Goal: Use online tool/utility: Utilize a website feature to perform a specific function

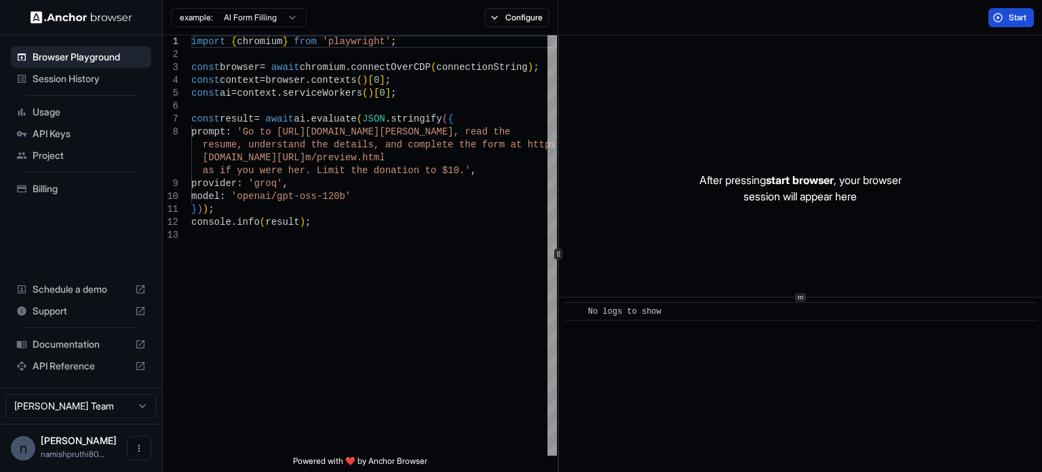
click at [1004, 20] on button "Start" at bounding box center [1011, 17] width 45 height 19
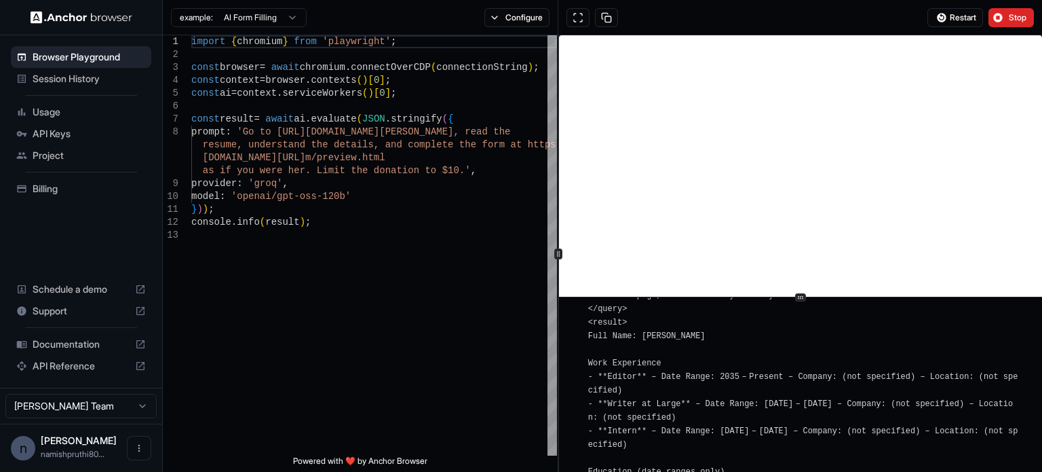
scroll to position [1669, 0]
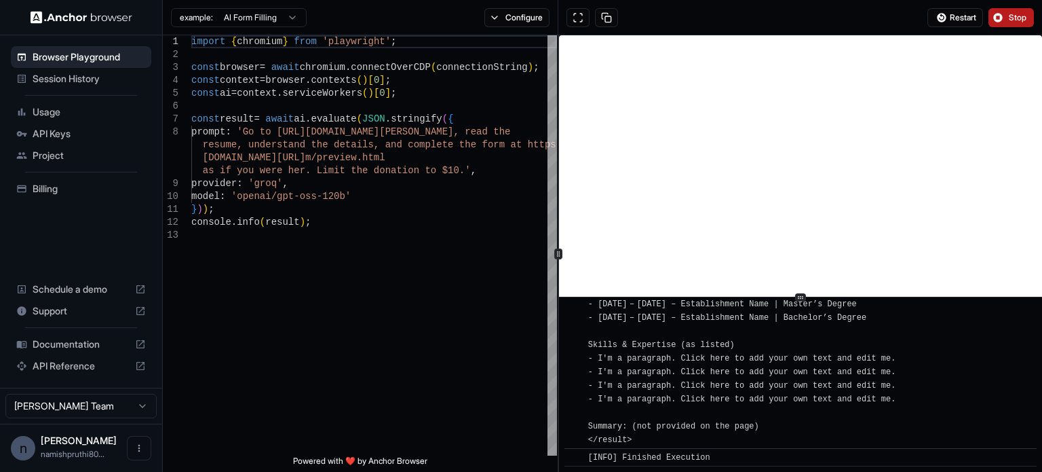
click at [1016, 22] on span "Stop" at bounding box center [1018, 17] width 19 height 11
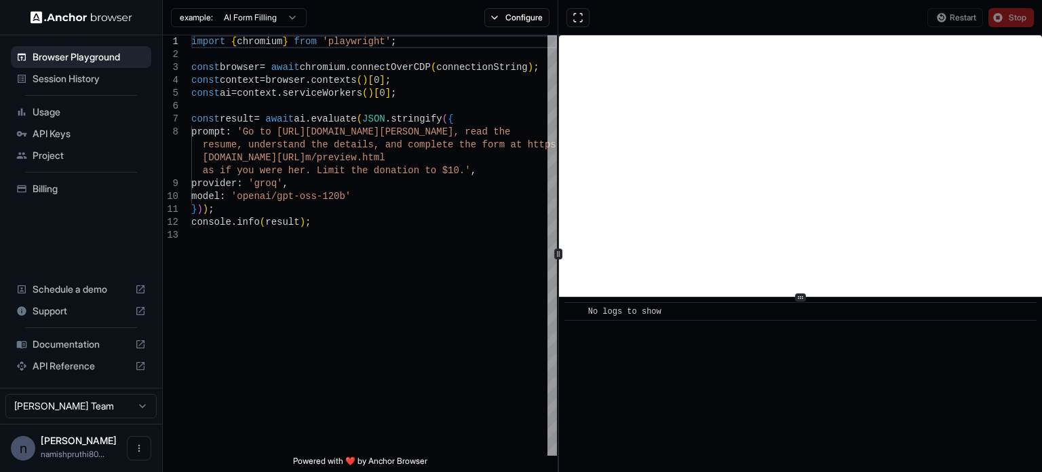
scroll to position [0, 0]
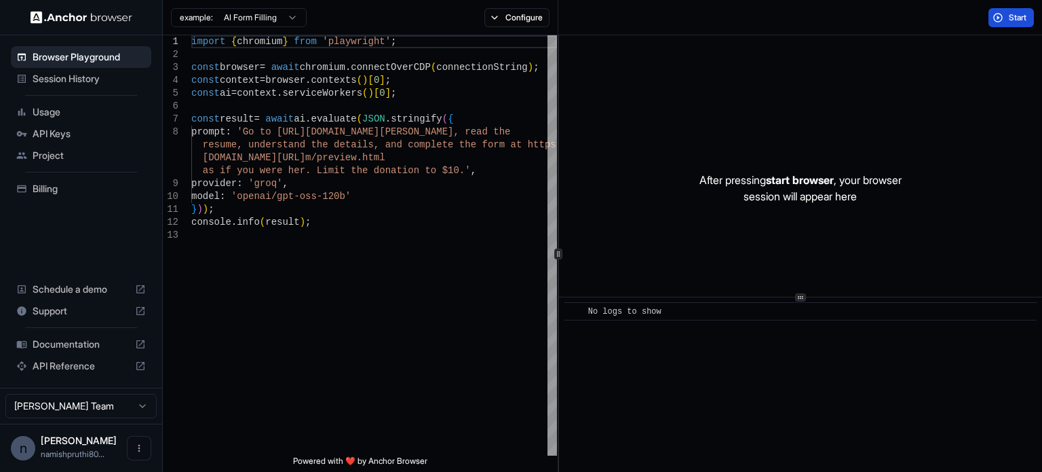
click at [1004, 20] on button "Start" at bounding box center [1011, 17] width 45 height 19
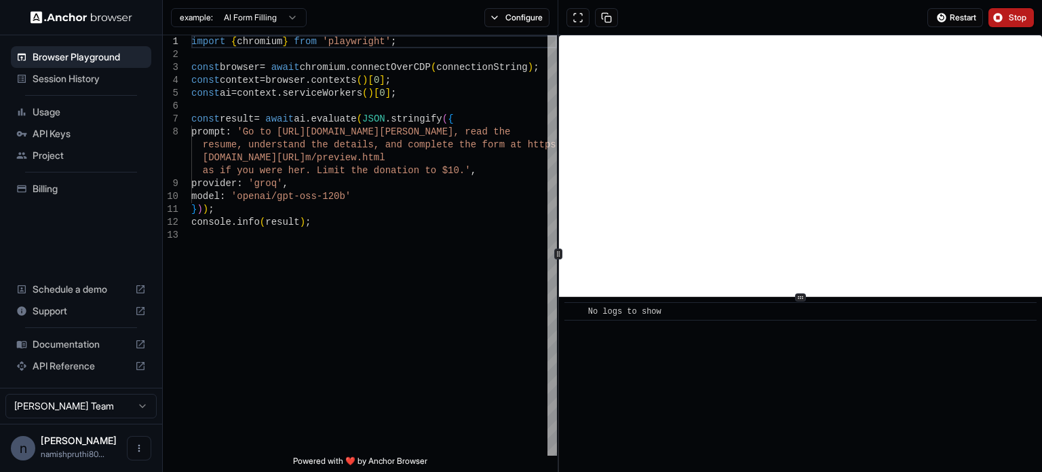
click at [1004, 20] on button "Stop" at bounding box center [1011, 17] width 45 height 19
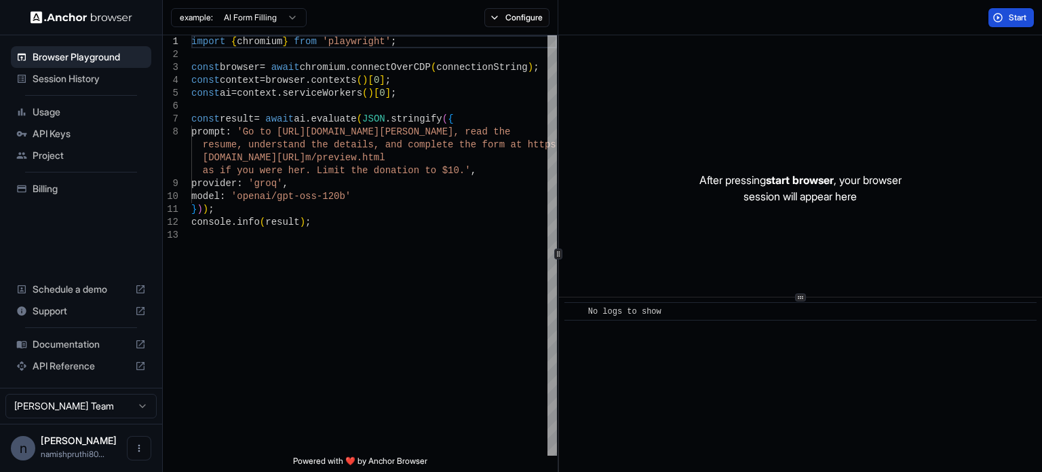
click at [1004, 20] on button "Start" at bounding box center [1011, 17] width 45 height 19
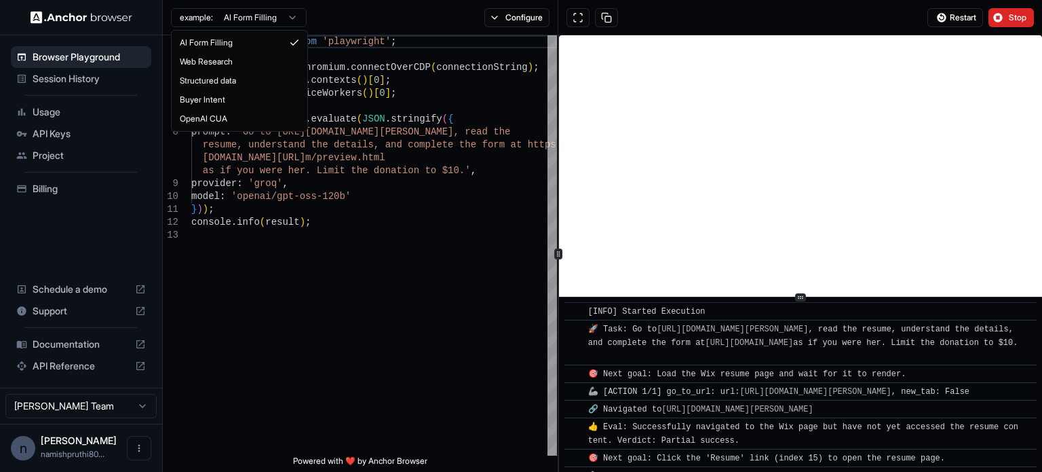
click at [282, 16] on html "Browser Playground Session History Usage API Keys Project Billing Schedule a de…" at bounding box center [521, 236] width 1042 height 472
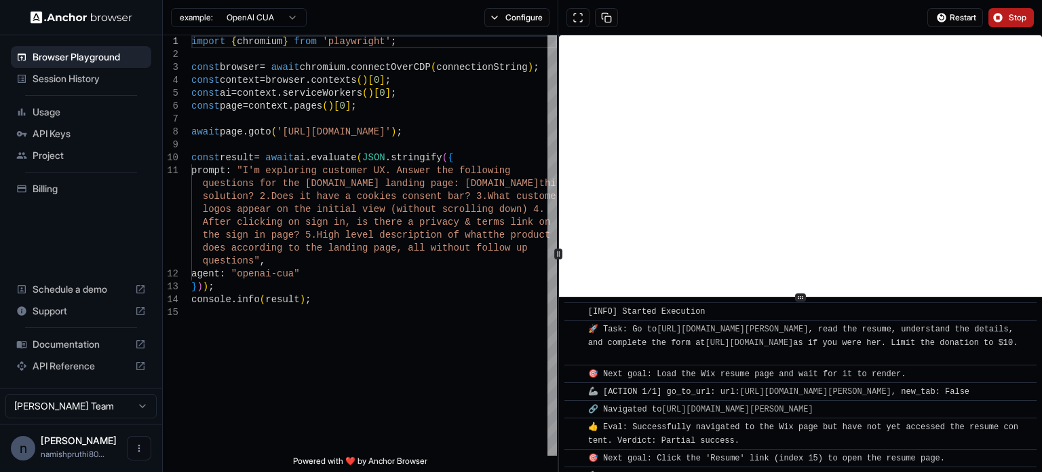
click at [1014, 17] on span "Stop" at bounding box center [1018, 17] width 19 height 11
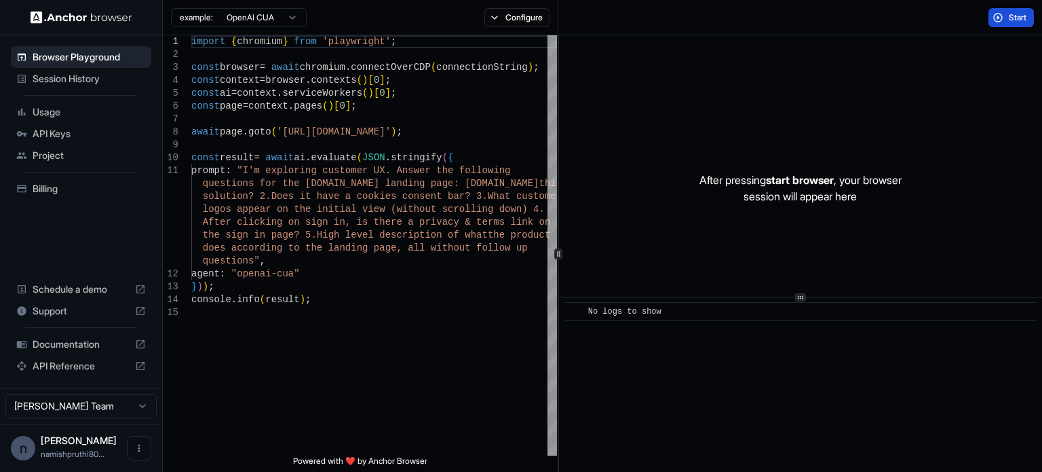
click at [1009, 18] on span "Start" at bounding box center [1018, 17] width 19 height 11
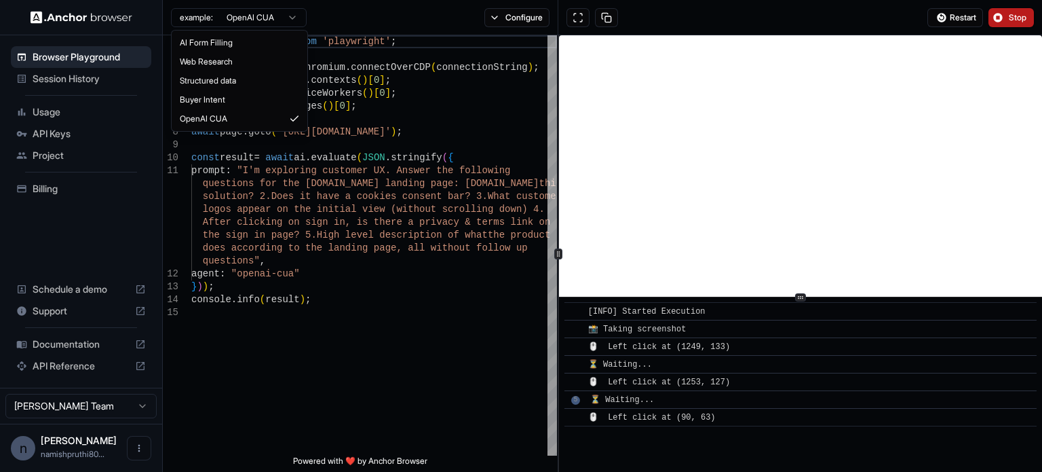
click at [282, 16] on html "Browser Playground Session History Usage API Keys Project Billing Schedule a de…" at bounding box center [521, 236] width 1042 height 472
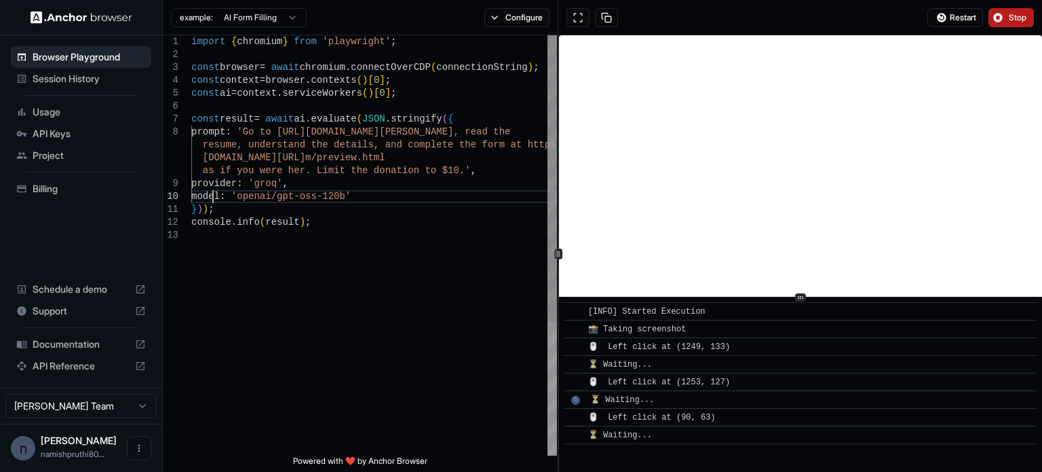
click at [214, 191] on div "import { chromium } from 'playwright' ; const browser = await chromium . connec…" at bounding box center [374, 341] width 366 height 613
click at [225, 180] on div "import { chromium } from 'playwright' ; const browser = await chromium . connec…" at bounding box center [374, 341] width 366 height 613
click at [994, 20] on button "Stop" at bounding box center [1011, 17] width 45 height 19
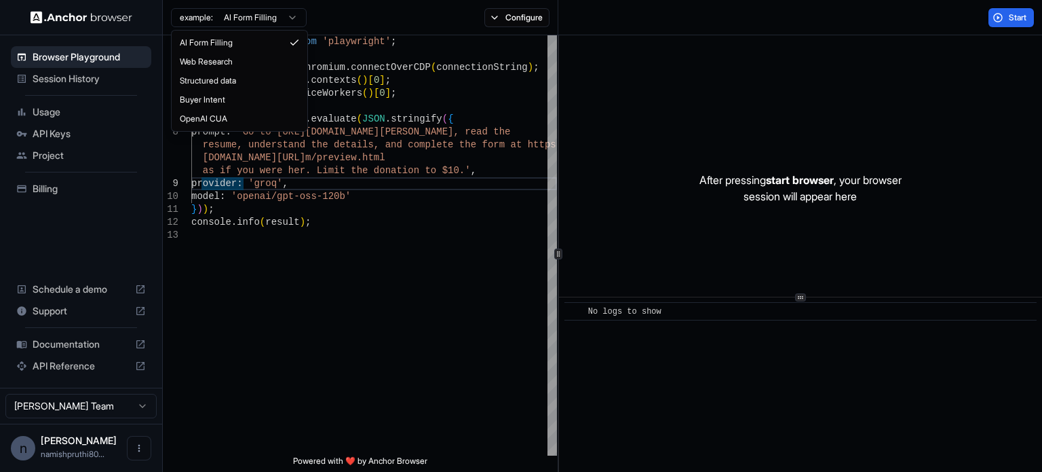
click at [272, 21] on html "Browser Playground Session History Usage API Keys Project Billing Schedule a de…" at bounding box center [521, 236] width 1042 height 472
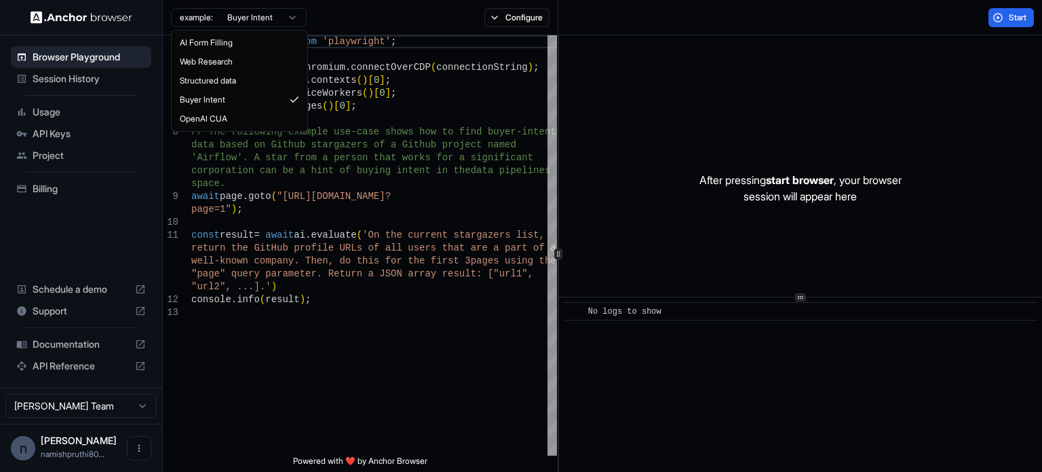
click at [285, 21] on html "Browser Playground Session History Usage API Keys Project Billing Schedule a de…" at bounding box center [521, 236] width 1042 height 472
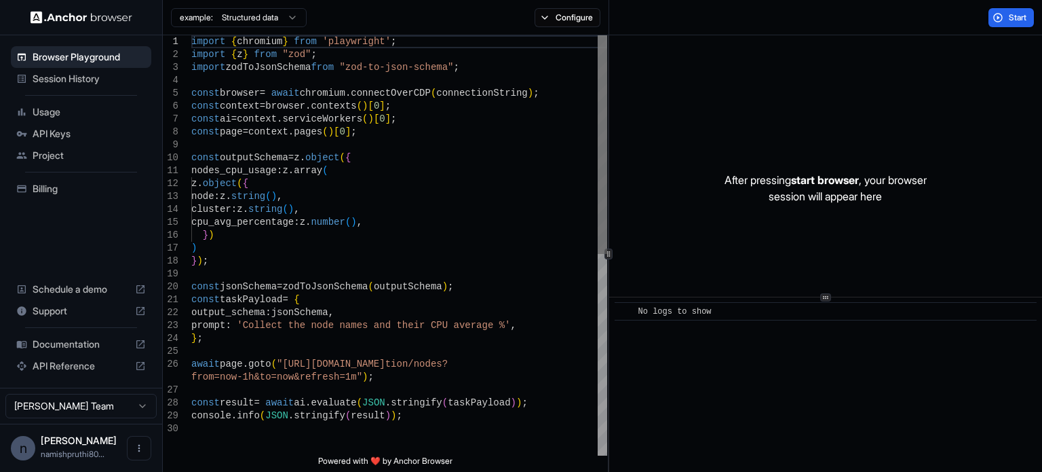
click at [607, 252] on div "1 2 3 4 5 6 7 8 9 10 11 12 13 14 15 16 17 18 19 20 21 22 23 24 25 26 27 28 29 3…" at bounding box center [602, 253] width 879 height 436
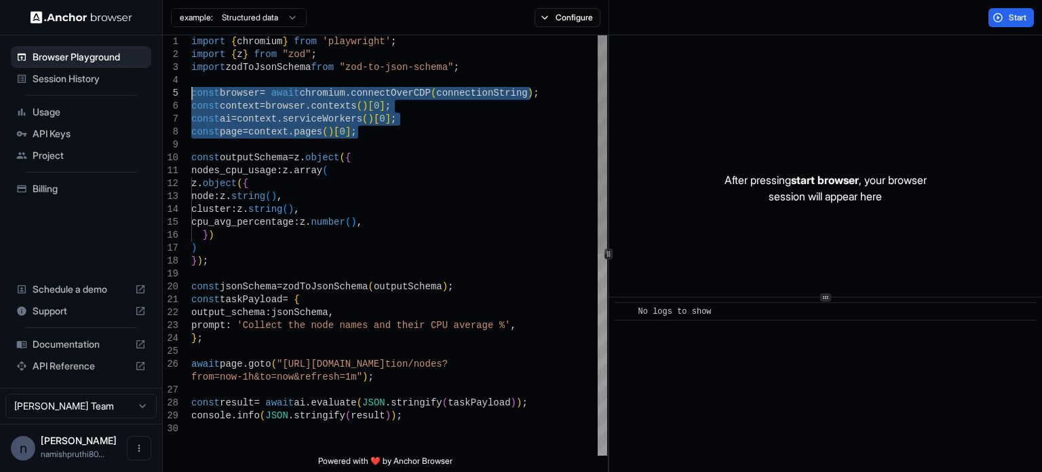
drag, startPoint x: 381, startPoint y: 130, endPoint x: 187, endPoint y: 94, distance: 196.7
click at [191, 94] on div "const jsonSchema = zodToJsonSchema ( outputSchema ) ; const taskPayload = { out…" at bounding box center [399, 438] width 416 height 807
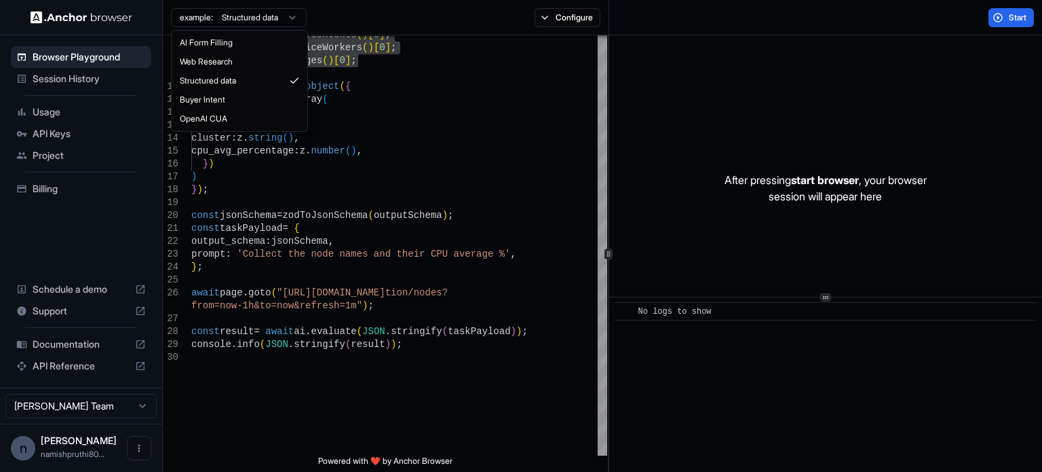
click at [253, 18] on html "Browser Playground Session History Usage API Keys Project Billing Schedule a de…" at bounding box center [521, 236] width 1042 height 472
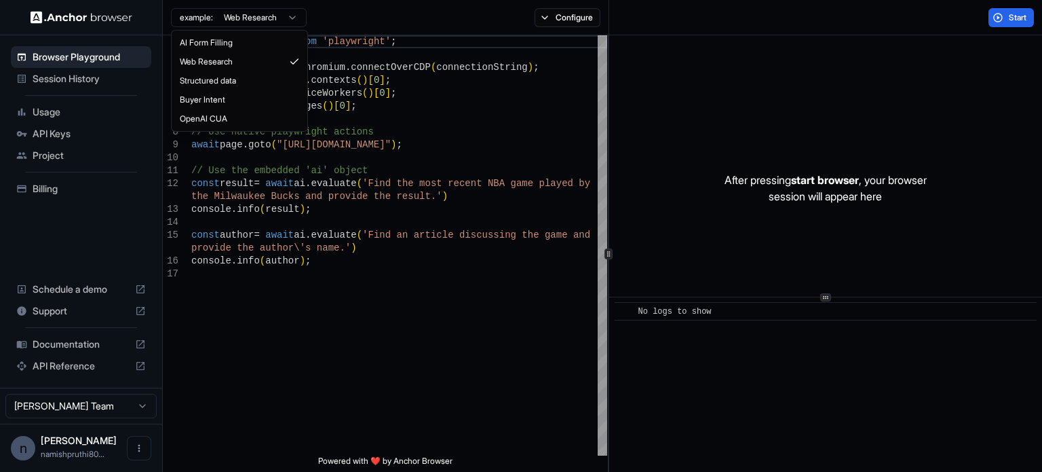
click at [274, 18] on html "Browser Playground Session History Usage API Keys Project Billing Schedule a de…" at bounding box center [521, 236] width 1042 height 472
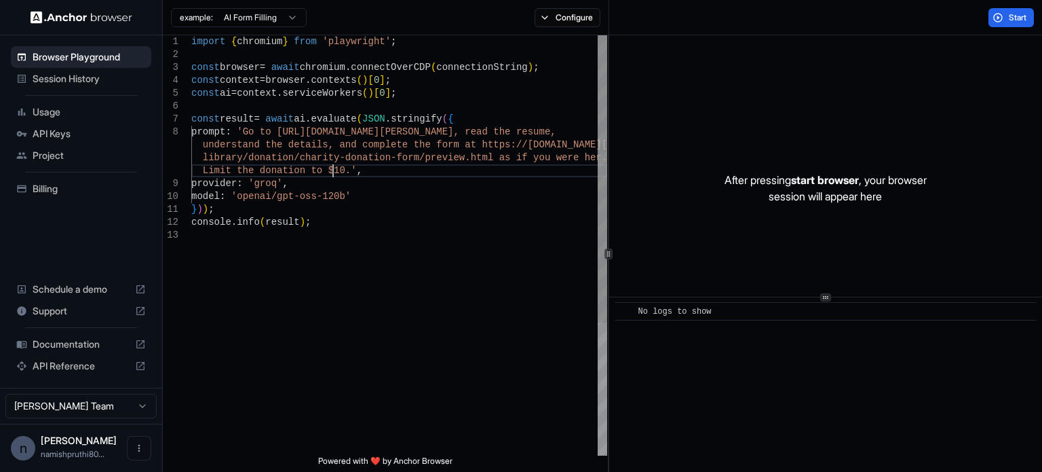
click at [331, 168] on div "import { chromium } from 'playwright' ; const browser = await chromium . connec…" at bounding box center [399, 341] width 416 height 613
click at [1009, 16] on span "Start" at bounding box center [1018, 17] width 19 height 11
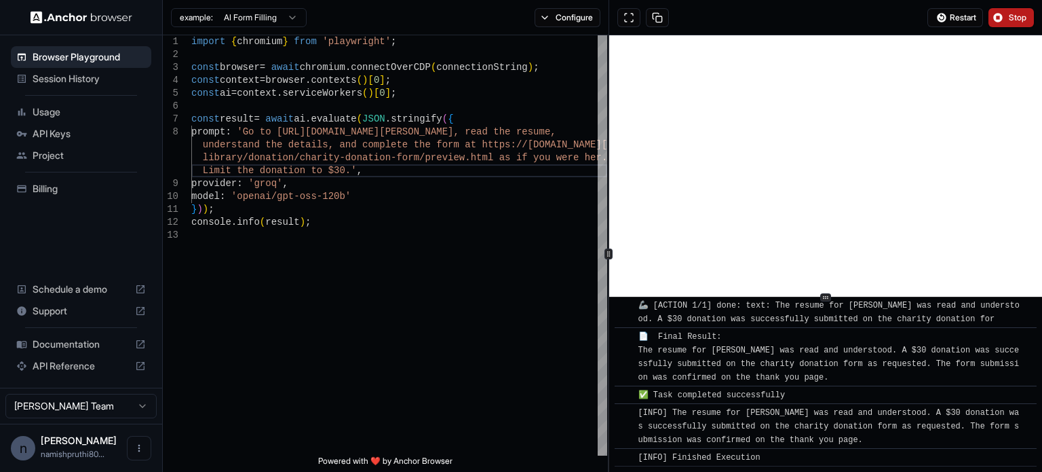
scroll to position [1111, 0]
click at [953, 21] on span "Restart" at bounding box center [963, 17] width 26 height 11
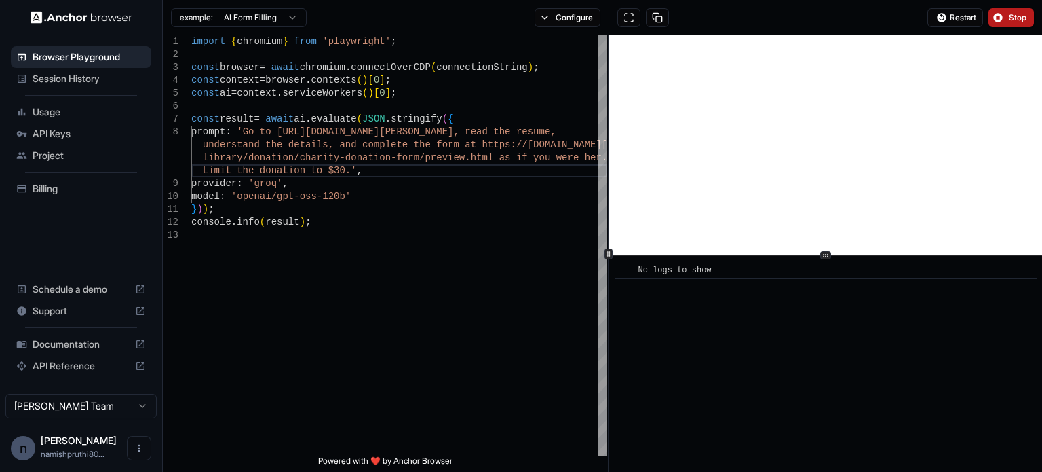
click at [803, 256] on div at bounding box center [825, 255] width 433 height 1
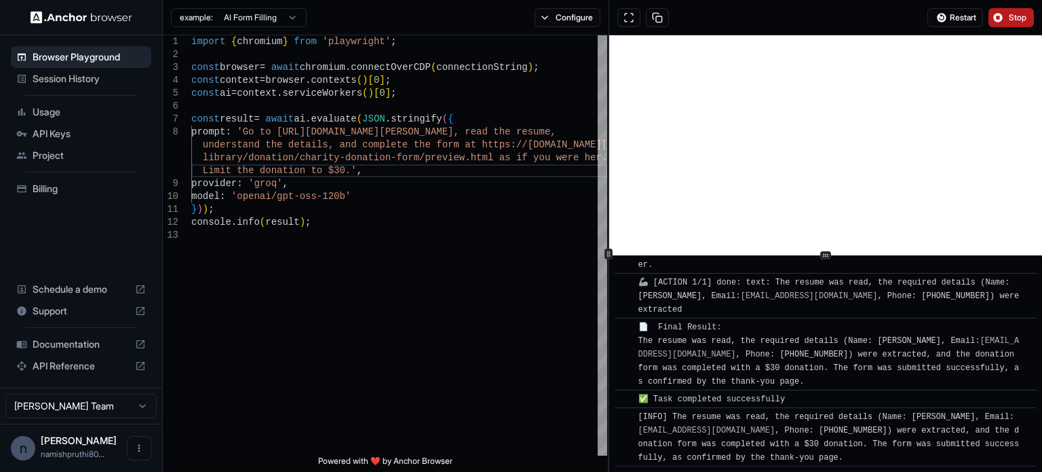
scroll to position [730, 0]
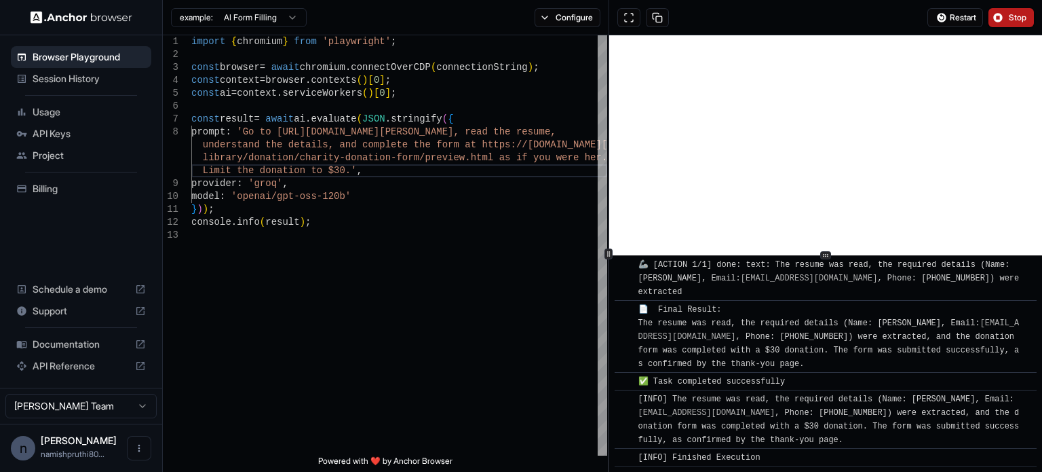
click at [1014, 15] on span "Stop" at bounding box center [1018, 17] width 19 height 11
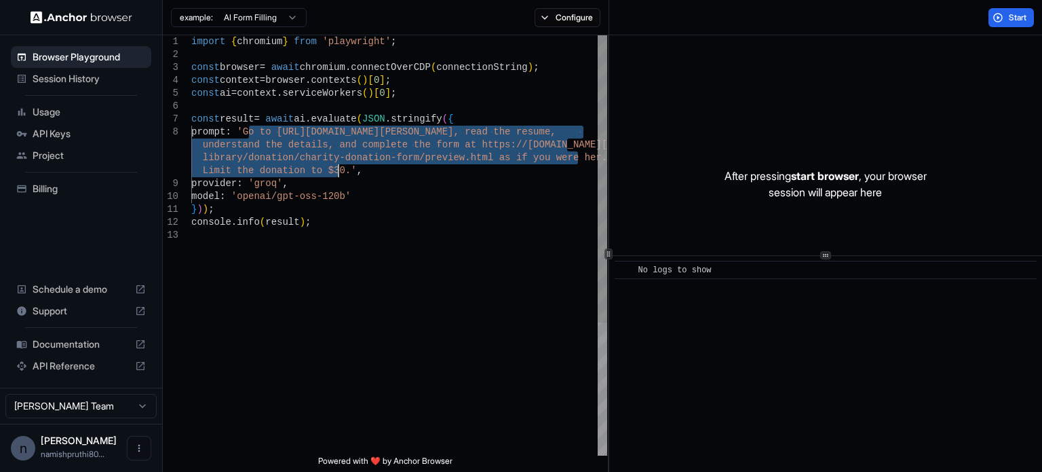
drag, startPoint x: 248, startPoint y: 131, endPoint x: 337, endPoint y: 167, distance: 95.9
click at [337, 167] on div "import { chromium } from 'playwright' ; const browser = await chromium . connec…" at bounding box center [399, 341] width 416 height 613
click at [483, 132] on div "import { chromium } from 'playwright' ; const browser = await chromium . connec…" at bounding box center [399, 341] width 416 height 613
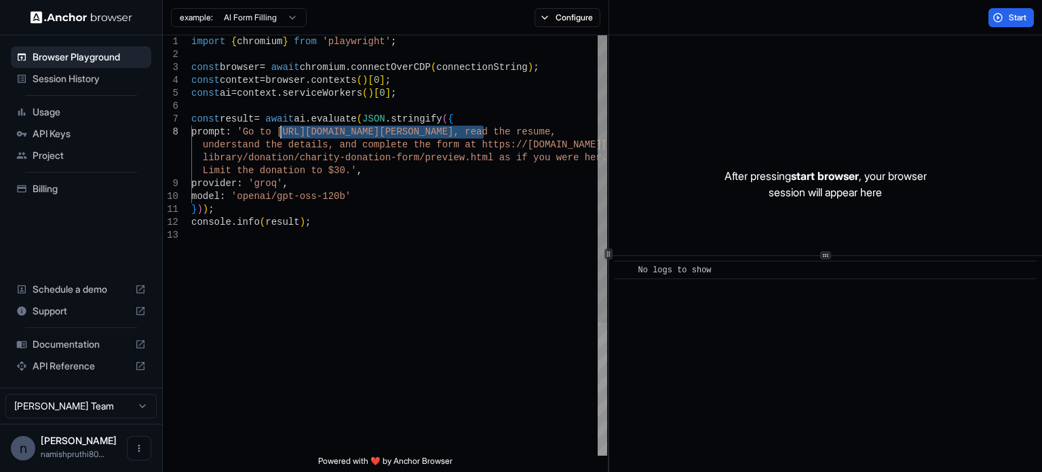
drag, startPoint x: 483, startPoint y: 132, endPoint x: 282, endPoint y: 131, distance: 200.8
click at [282, 131] on div "import { chromium } from 'playwright' ; const browser = await chromium . connec…" at bounding box center [399, 341] width 416 height 613
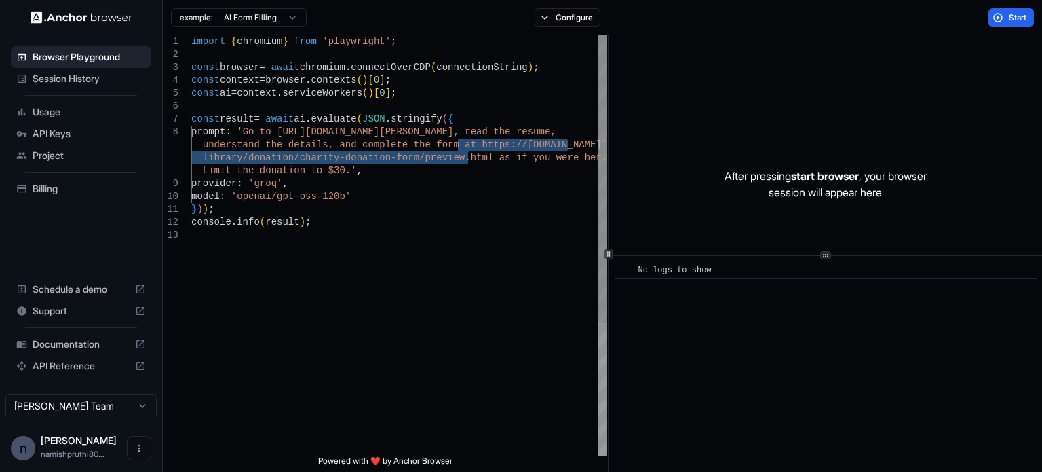
drag, startPoint x: 456, startPoint y: 142, endPoint x: 468, endPoint y: 154, distance: 16.8
click at [468, 154] on div "import { chromium } from 'playwright' ; const browser = await chromium . connec…" at bounding box center [399, 341] width 416 height 613
click at [457, 145] on div "import { chromium } from 'playwright' ; const browser = await chromium . connec…" at bounding box center [399, 341] width 416 height 613
drag, startPoint x: 457, startPoint y: 145, endPoint x: 468, endPoint y: 157, distance: 15.8
click at [468, 157] on div "import { chromium } from 'playwright' ; const browser = await chromium . connec…" at bounding box center [399, 341] width 416 height 613
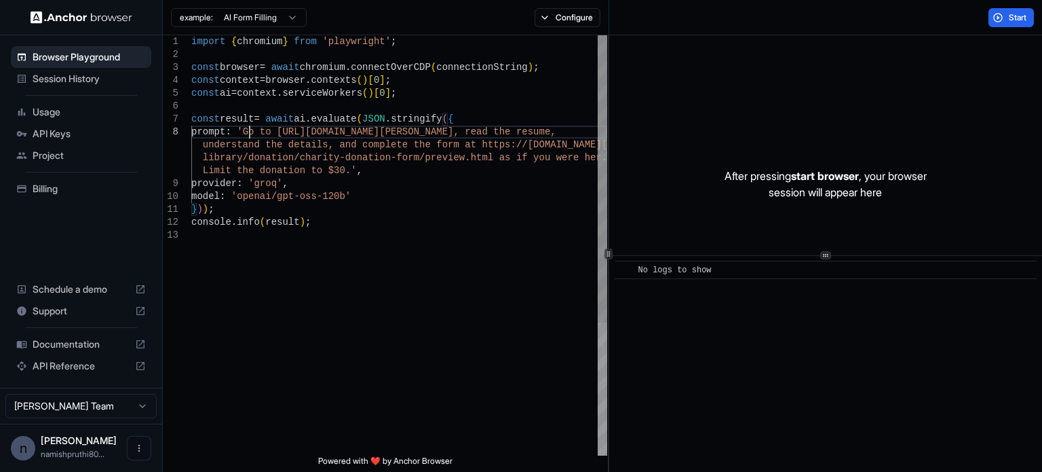
type textarea "**********"
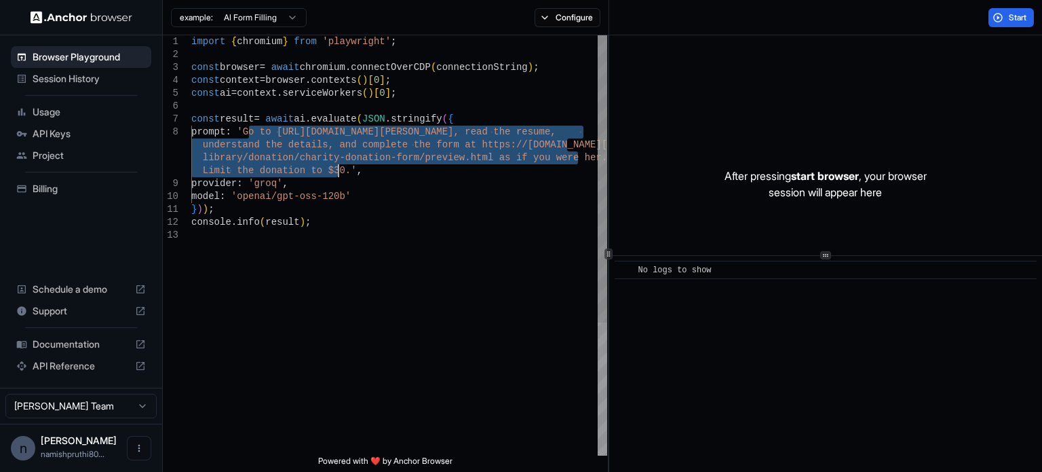
drag, startPoint x: 250, startPoint y: 130, endPoint x: 338, endPoint y: 173, distance: 98.3
click at [338, 173] on div "import { chromium } from 'playwright' ; const browser = await chromium . connec…" at bounding box center [399, 341] width 416 height 613
